Goal: Task Accomplishment & Management: Complete application form

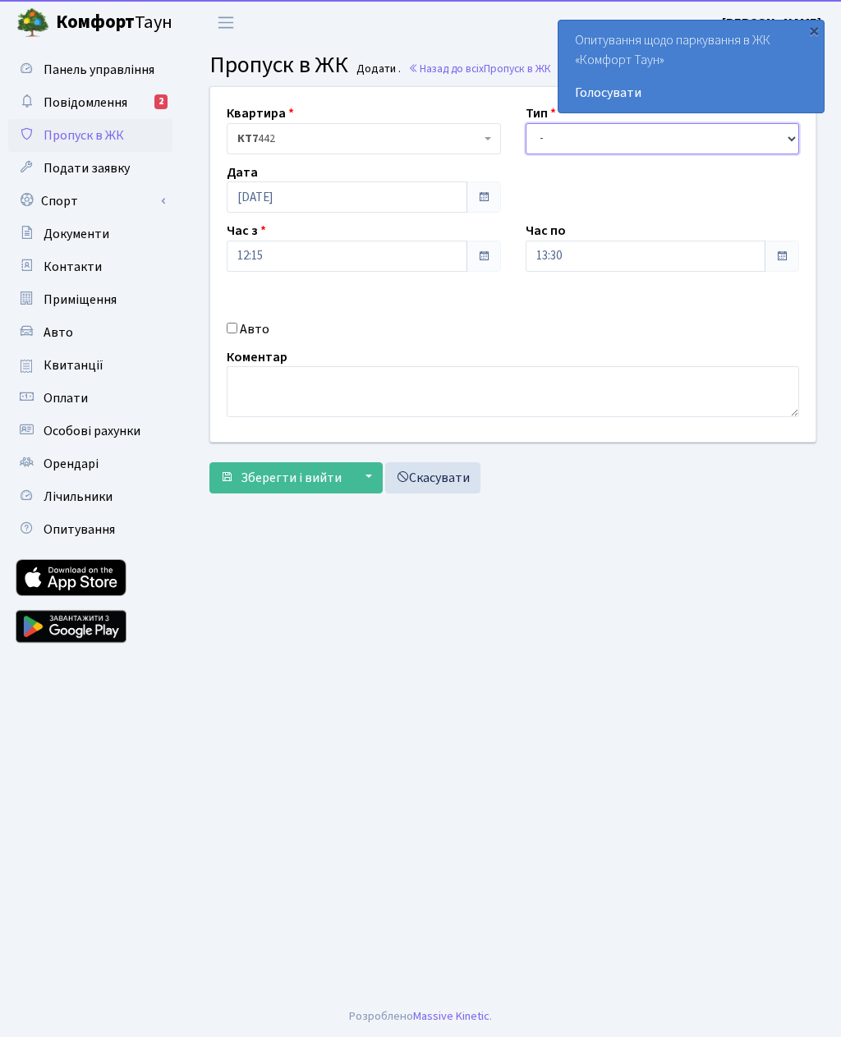
click at [533, 151] on select "- Доставка Таксі Гості Сервіс" at bounding box center [663, 138] width 274 height 31
select select "3"
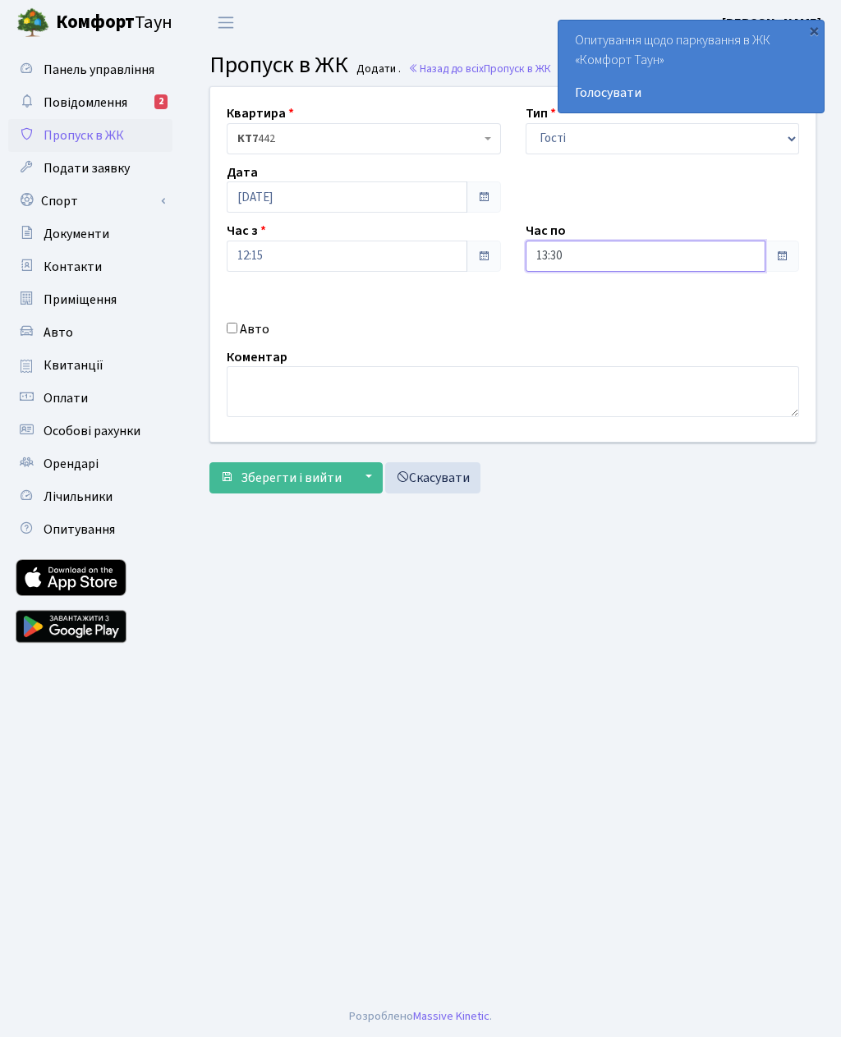
click at [540, 259] on input "13:30" at bounding box center [646, 256] width 241 height 31
click at [568, 306] on icon at bounding box center [571, 313] width 44 height 44
click at [565, 306] on icon at bounding box center [571, 313] width 44 height 44
click at [559, 301] on icon at bounding box center [571, 313] width 44 height 44
click at [556, 298] on icon at bounding box center [571, 313] width 44 height 44
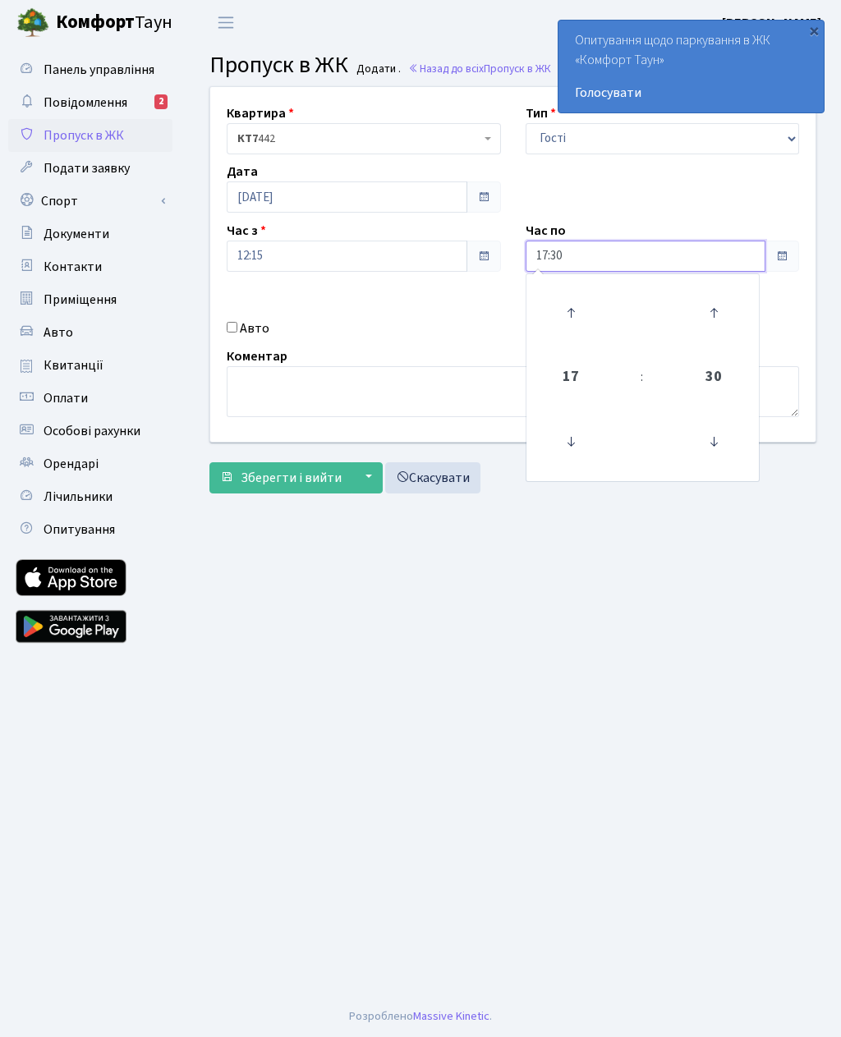
click at [565, 301] on icon at bounding box center [571, 313] width 44 height 44
click at [559, 307] on icon at bounding box center [571, 313] width 44 height 44
click at [559, 304] on icon at bounding box center [571, 313] width 44 height 44
type input "20:30"
click at [416, 633] on main "Admin Пропуск в ЖК Додати Пропуск в ЖК Додати . Назад до всіх Пропуск в ЖК Квар…" at bounding box center [513, 520] width 656 height 951
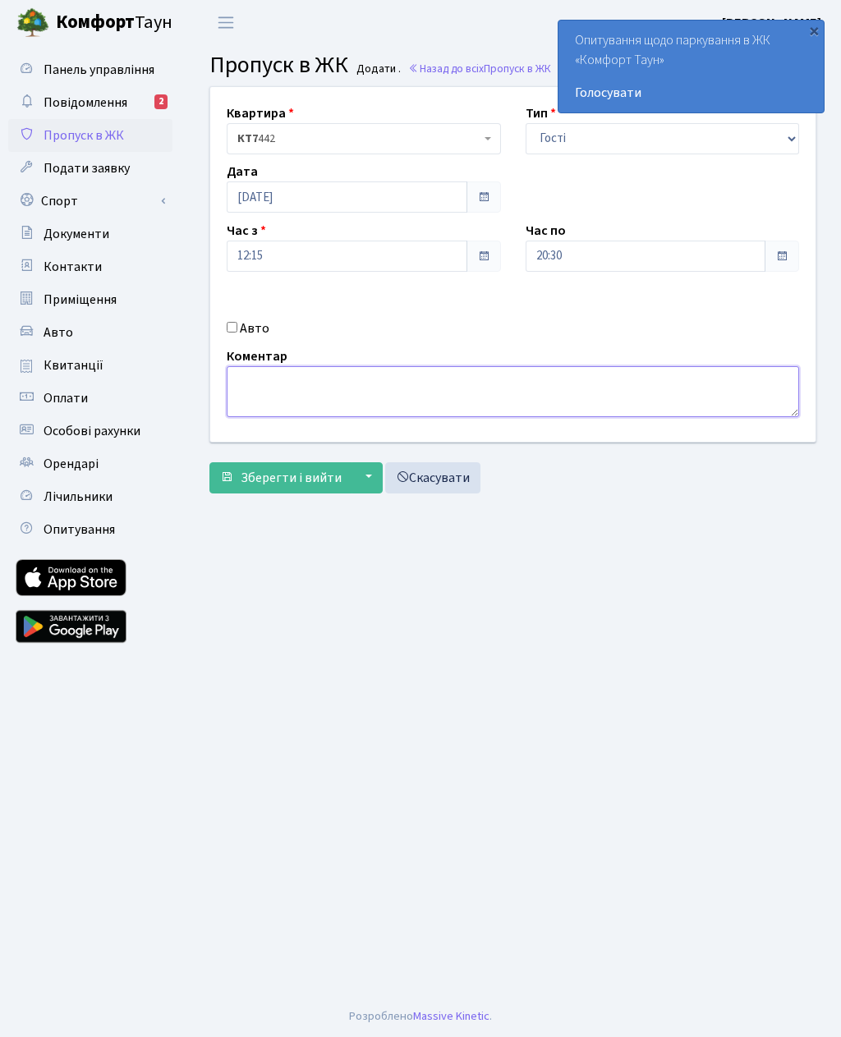
click at [242, 384] on textarea at bounding box center [513, 391] width 572 height 51
type textarea "442 для клієнтів и доставка"
click at [258, 478] on span "Зберегти і вийти" at bounding box center [291, 478] width 101 height 18
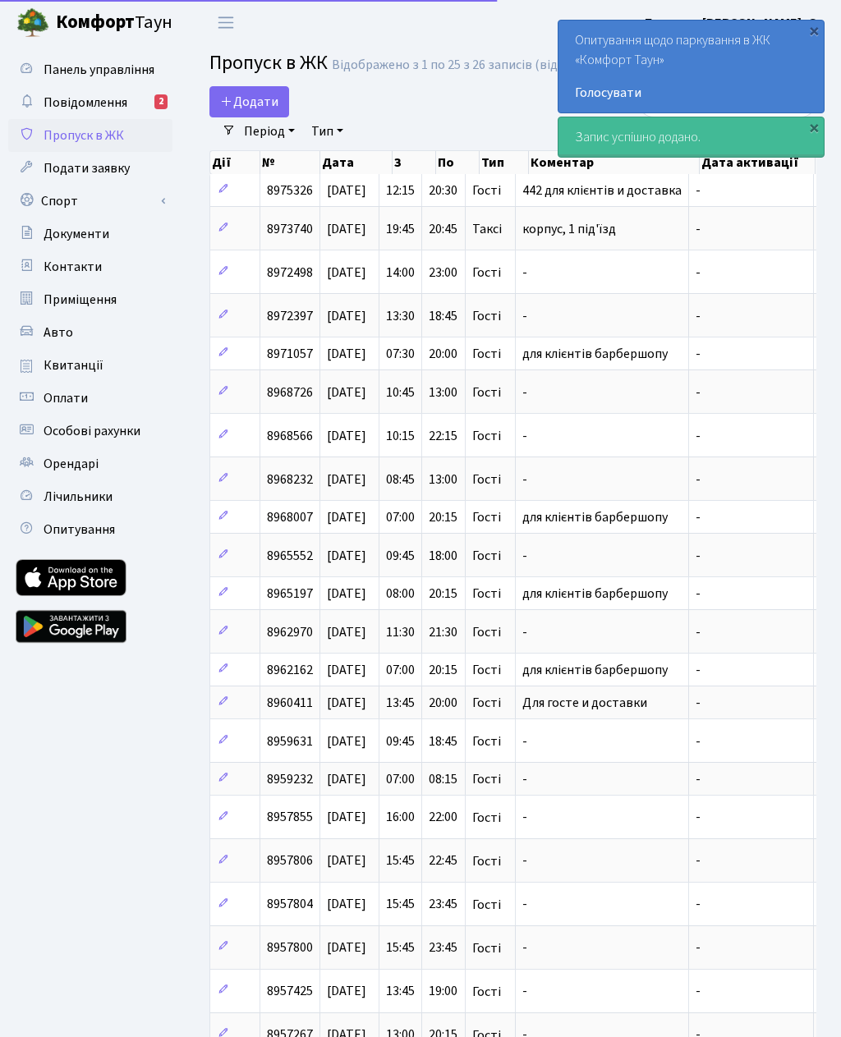
select select "25"
